Goal: Information Seeking & Learning: Learn about a topic

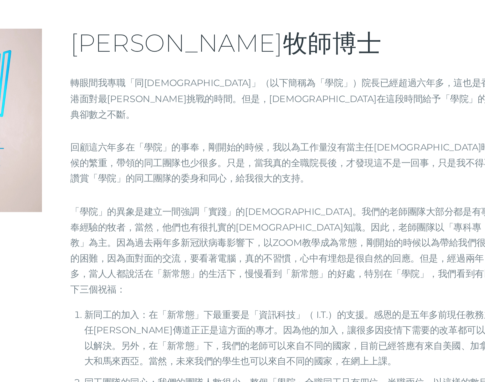
click at [391, 305] on li "新同工的加入：在「新常態」下最重要是「資訊科技」（ I.T.）的支援。感恩的是五年多前現任教務主任[PERSON_NAME]傳道正正是這方面的專才。因為他的加…" at bounding box center [334, 323] width 239 height 36
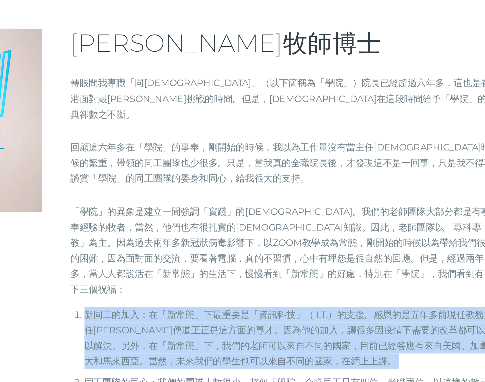
click at [391, 305] on li "新同工的加入：在「新常態」下最重要是「資訊科技」（ I.T.）的支援。感恩的是五年多前現任教務主任[PERSON_NAME]傳道正正是這方面的專才。因為他的加…" at bounding box center [334, 323] width 239 height 36
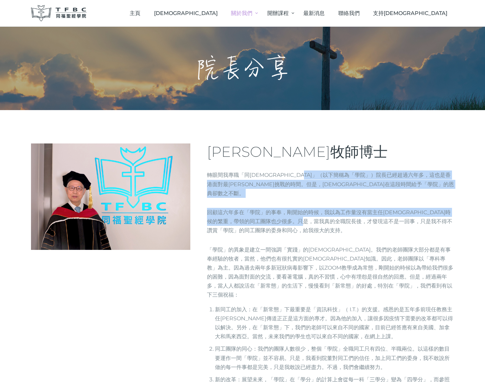
drag, startPoint x: 328, startPoint y: 179, endPoint x: 336, endPoint y: 210, distance: 32.3
click at [336, 210] on div "[PERSON_NAME]牧師博士 轉眼間我專職「同[DEMOGRAPHIC_DATA]」（以下簡稱為「學院」）院長已經超過六年多，這也是香港面對最[PERS…" at bounding box center [330, 340] width 247 height 394
click at [336, 210] on p "回顧這六年多在「學院」的事奉，剛開始的時候，我以為工作量沒有當主任[DEMOGRAPHIC_DATA]時候的繁重，帶領的同工團隊也少很多。只是，當我真的全職院…" at bounding box center [330, 221] width 247 height 27
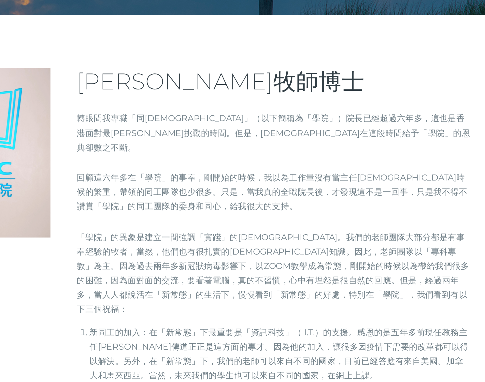
click at [358, 259] on p "「學院」的異象是建立一間強調「實踐」的[DEMOGRAPHIC_DATA]。我們的老師團隊大部分都是有事奉經驗的牧者，當然，他們也有很扎實的[DEMOGRAP…" at bounding box center [330, 272] width 247 height 54
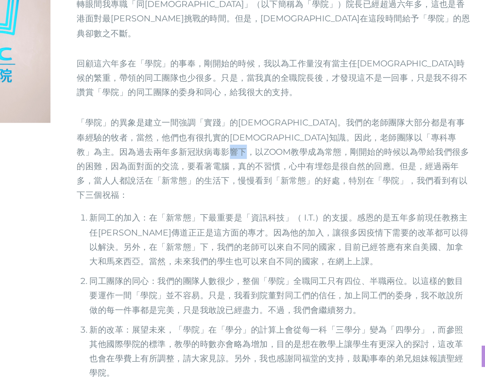
scroll to position [44, 0]
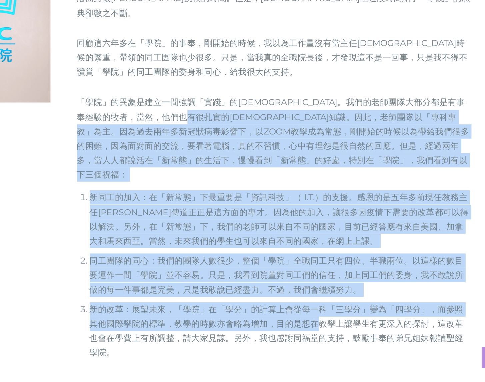
drag, startPoint x: 310, startPoint y: 209, endPoint x: 351, endPoint y: 323, distance: 120.8
click at [351, 323] on div "「學院」的異象是建立一間強調「實踐」的[DEMOGRAPHIC_DATA]。我們的老師團隊大部分都是有事奉經驗的牧者，當然，他們也有很扎實的[DEMOGRAP…" at bounding box center [330, 284] width 247 height 166
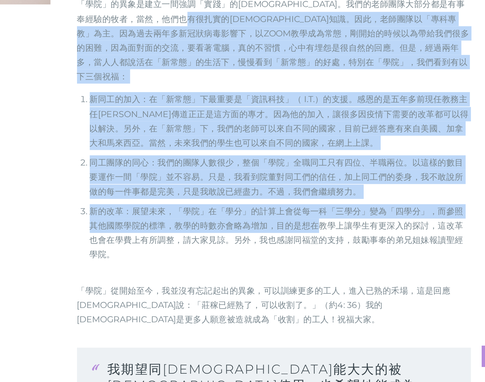
scroll to position [104, 0]
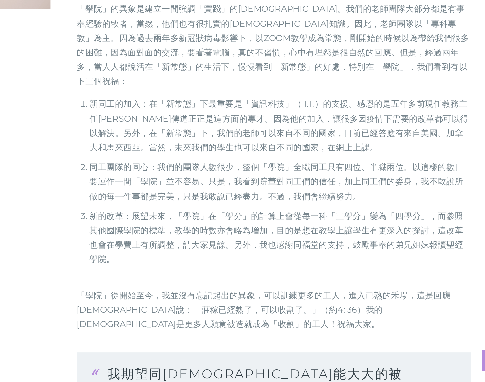
click at [323, 320] on p "「學院」從開始至今，我並沒有忘記起出的異象，可以訓練更多的工人，進入已熟的禾場，這是回應[DEMOGRAPHIC_DATA]說：「莊稼已經熟了，可以收割了。」…" at bounding box center [330, 333] width 247 height 27
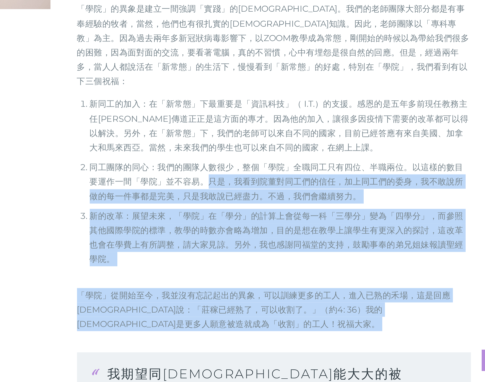
drag, startPoint x: 318, startPoint y: 328, endPoint x: 288, endPoint y: 234, distance: 98.2
click at [288, 236] on div "[PERSON_NAME]牧師博士 轉眼間我專職「同[DEMOGRAPHIC_DATA]」（以下簡稱為「學院」）院長已經超過六年多，這也是香港面對最[PERS…" at bounding box center [330, 236] width 247 height 394
click at [288, 240] on li "同工團隊的同心：我們的團隊人數很少，整個「學院」全職同工只有四位、半職兩位。以這樣的數目要運作一間「學院」並不容易。只是，我看到院董對同工們的信任，加上同工們…" at bounding box center [334, 253] width 239 height 27
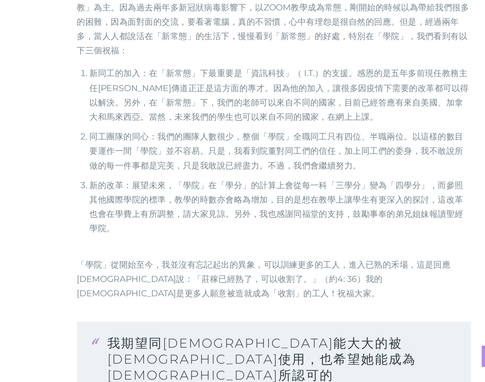
scroll to position [188, 0]
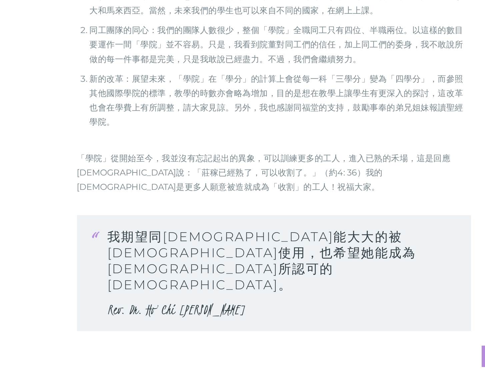
click at [330, 289] on p "我期望同[DEMOGRAPHIC_DATA]能大大的被[DEMOGRAPHIC_DATA]使用，也希望她能成為[DEMOGRAPHIC_DATA]所認可的[D…" at bounding box center [336, 314] width 220 height 57
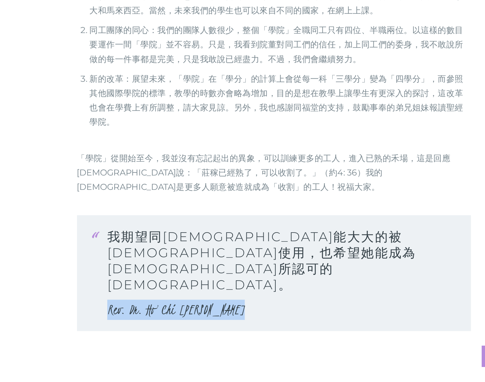
click at [330, 289] on p "我期望同[DEMOGRAPHIC_DATA]能大大的被[DEMOGRAPHIC_DATA]使用，也希望她能成為[DEMOGRAPHIC_DATA]所認可的[D…" at bounding box center [336, 314] width 220 height 57
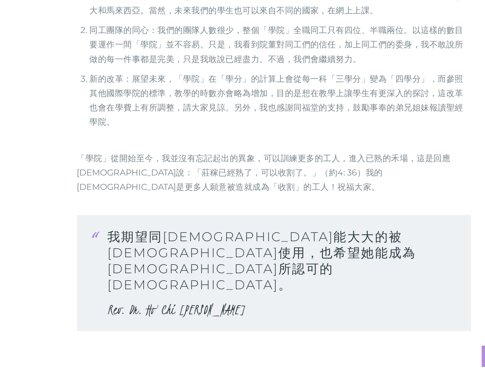
click at [292, 286] on p "我期望同[DEMOGRAPHIC_DATA]能大大的被[DEMOGRAPHIC_DATA]使用，也希望她能成為[DEMOGRAPHIC_DATA]所認可的[D…" at bounding box center [336, 314] width 220 height 57
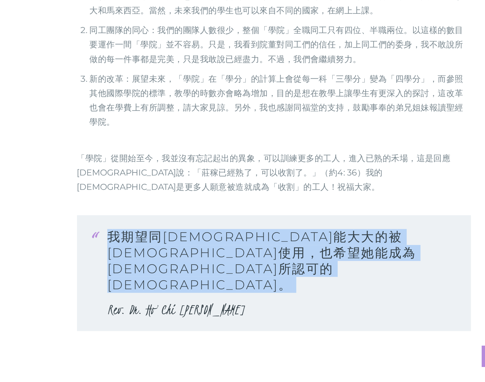
click at [292, 286] on p "我期望同[DEMOGRAPHIC_DATA]能大大的被[DEMOGRAPHIC_DATA]使用，也希望她能成為[DEMOGRAPHIC_DATA]所認可的[D…" at bounding box center [336, 314] width 220 height 57
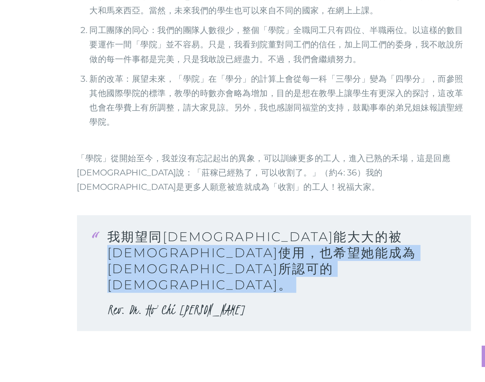
click at [246, 286] on p "我期望同[DEMOGRAPHIC_DATA]能大大的被[DEMOGRAPHIC_DATA]使用，也希望她能成為[DEMOGRAPHIC_DATA]所認可的[D…" at bounding box center [336, 314] width 220 height 57
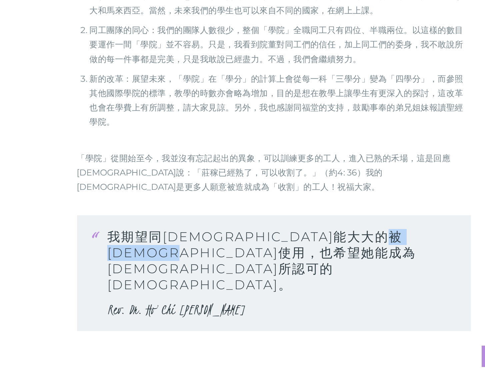
drag, startPoint x: 232, startPoint y: 282, endPoint x: 308, endPoint y: 285, distance: 76.1
click at [308, 286] on p "我期望同[DEMOGRAPHIC_DATA]能大大的被[DEMOGRAPHIC_DATA]使用，也希望她能成為[DEMOGRAPHIC_DATA]所認可的[D…" at bounding box center [336, 314] width 220 height 57
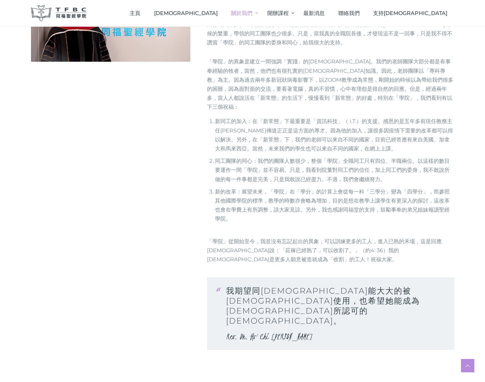
scroll to position [0, 0]
